Goal: Navigation & Orientation: Find specific page/section

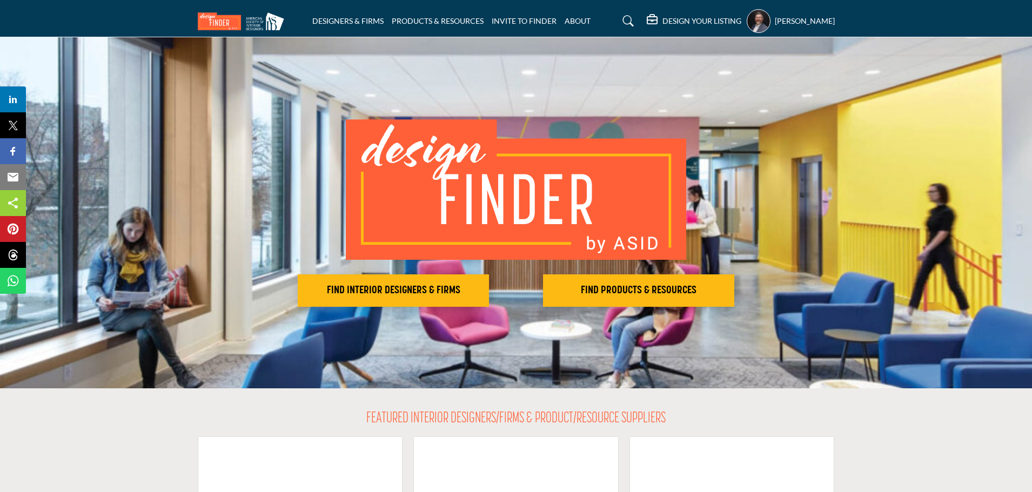
click at [344, 22] on link "DESIGNERS & FIRMS" at bounding box center [347, 20] width 71 height 9
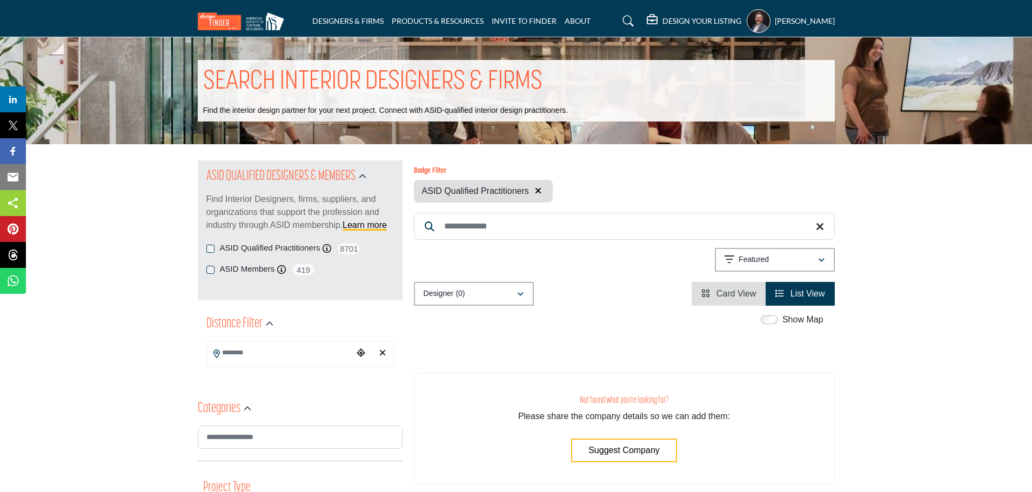
click at [538, 191] on icon "button" at bounding box center [538, 190] width 6 height 9
